Goal: Information Seeking & Learning: Learn about a topic

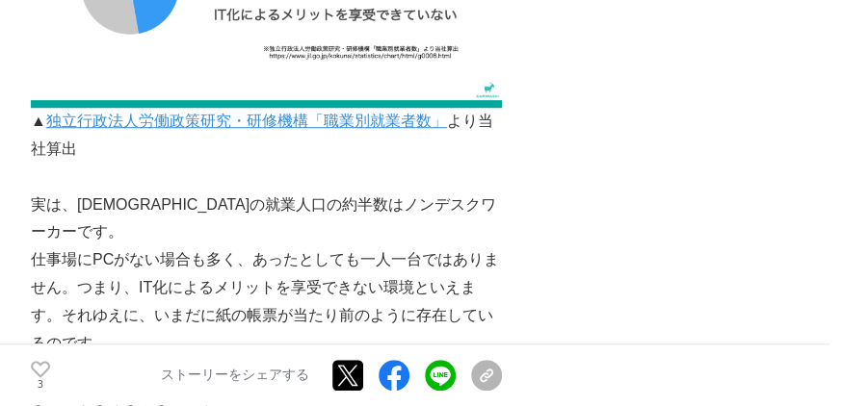
scroll to position [3082, 0]
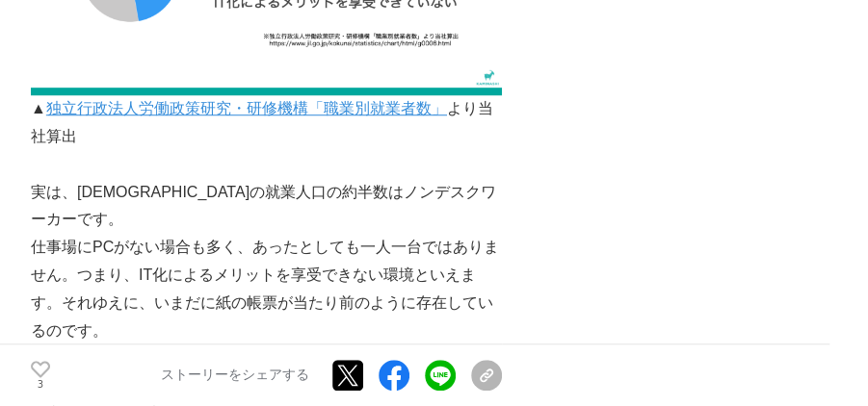
click at [468, 196] on p "実は、[DEMOGRAPHIC_DATA]の就業人口の約半数はノンデスクワーカーです。" at bounding box center [266, 207] width 471 height 56
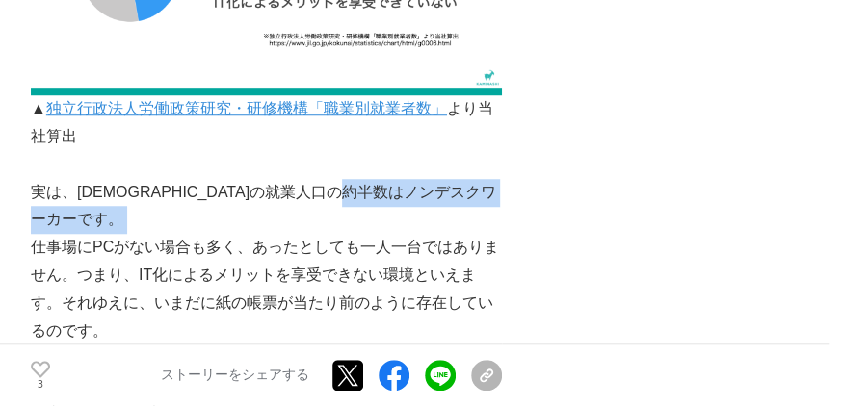
click at [468, 196] on p "実は、[DEMOGRAPHIC_DATA]の就業人口の約半数はノンデスクワーカーです。" at bounding box center [266, 207] width 471 height 56
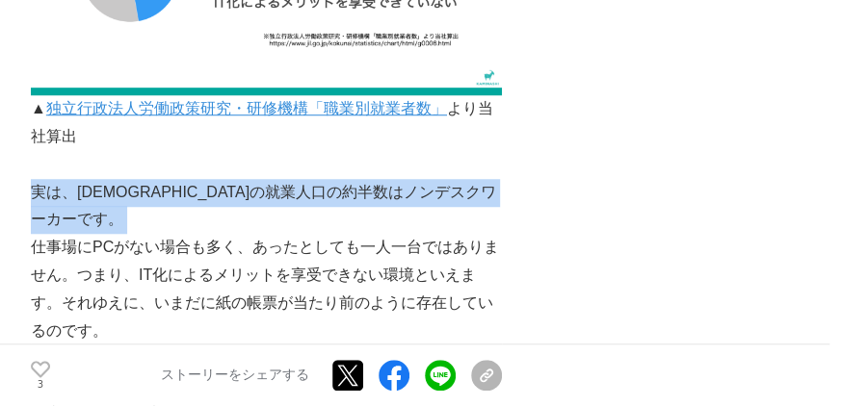
click at [468, 196] on p "実は、[DEMOGRAPHIC_DATA]の就業人口の約半数はノンデスクワーカーです。" at bounding box center [266, 207] width 471 height 56
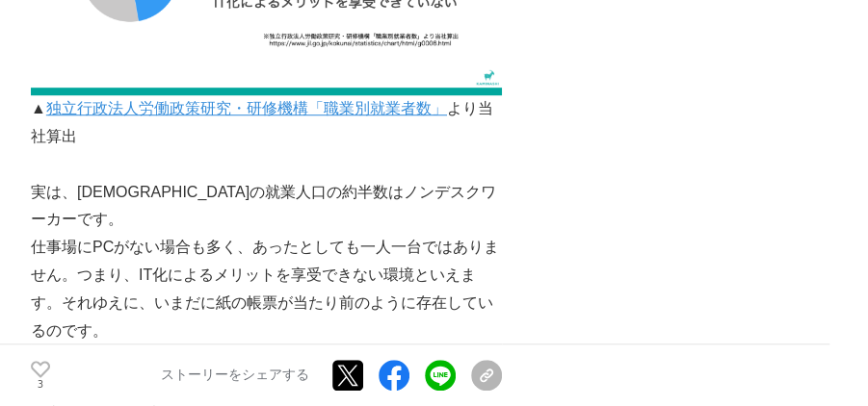
click at [449, 234] on p "仕事場にPCがない場合も多く、あったとしても一人一台ではありません。つまり、IT化によるメリットを享受できない環境といえます。それゆえに、いまだに紙の帳票が当…" at bounding box center [266, 289] width 471 height 111
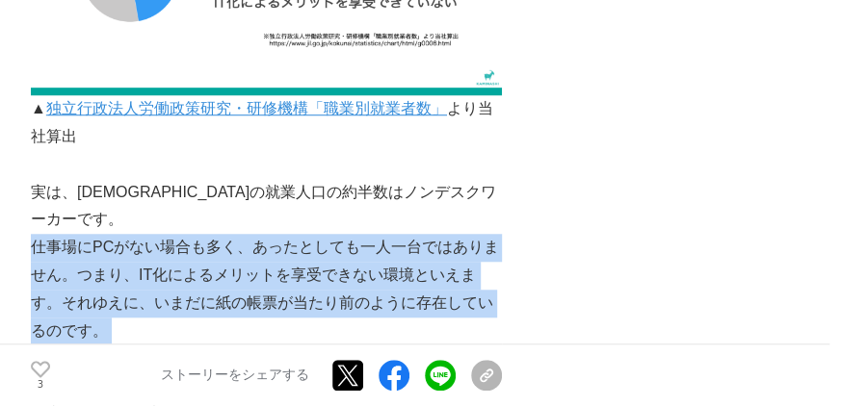
click at [449, 234] on p "仕事場にPCがない場合も多く、あったとしても一人一台ではありません。つまり、IT化によるメリットを享受できない環境といえます。それゆえに、いまだに紙の帳票が当…" at bounding box center [266, 289] width 471 height 111
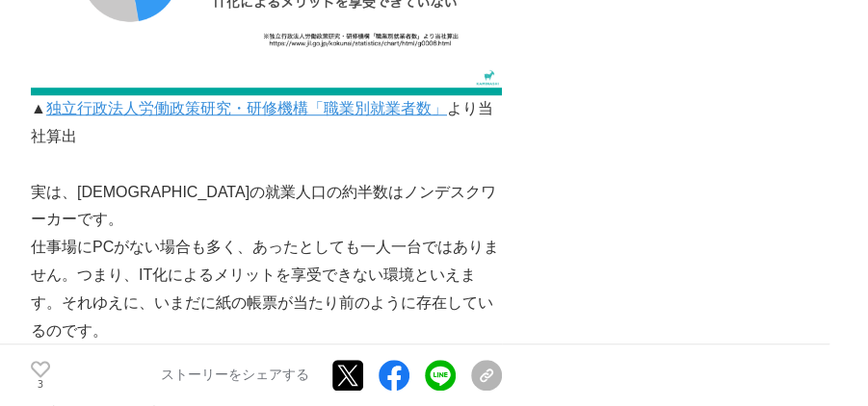
click at [384, 188] on p "実は、[DEMOGRAPHIC_DATA]の就業人口の約半数はノンデスクワーカーです。" at bounding box center [266, 207] width 471 height 56
click at [373, 236] on p "仕事場にPCがない場合も多く、あったとしても一人一台ではありません。つまり、IT化によるメリットを享受できない環境といえます。それゆえに、いまだに紙の帳票が当…" at bounding box center [266, 289] width 471 height 111
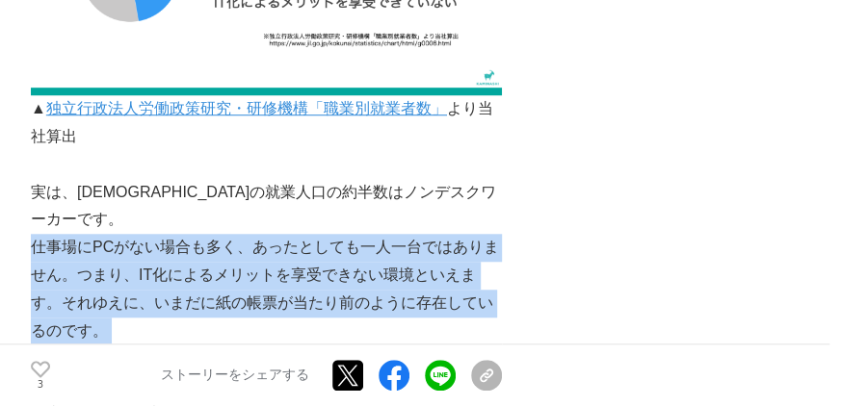
drag, startPoint x: 373, startPoint y: 236, endPoint x: 374, endPoint y: 208, distance: 27.9
click at [373, 234] on p "仕事場にPCがない場合も多く、あったとしても一人一台ではありません。つまり、IT化によるメリットを享受できない環境といえます。それゆえに、いまだに紙の帳票が当…" at bounding box center [266, 289] width 471 height 111
click at [374, 234] on p "仕事場にPCがない場合も多く、あったとしても一人一台ではありません。つまり、IT化によるメリットを享受できない環境といえます。それゆえに、いまだに紙の帳票が当…" at bounding box center [266, 289] width 471 height 111
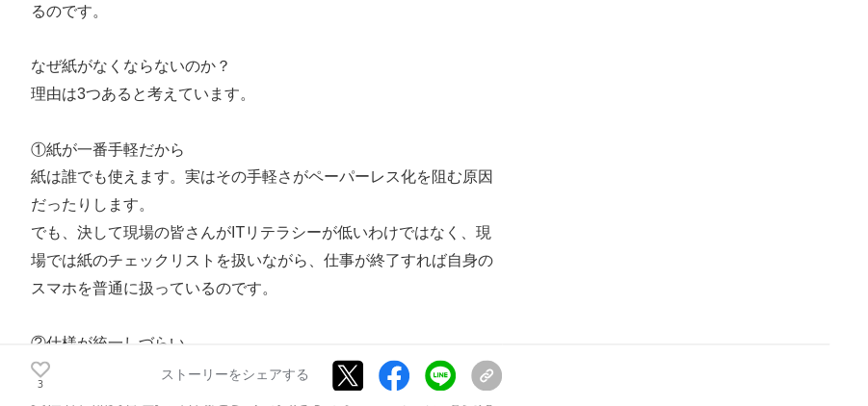
scroll to position [3403, 0]
